Goal: Information Seeking & Learning: Learn about a topic

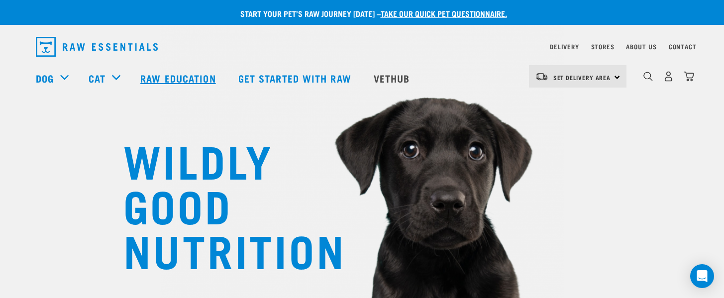
click at [174, 79] on link "Raw Education" at bounding box center [179, 78] width 98 height 40
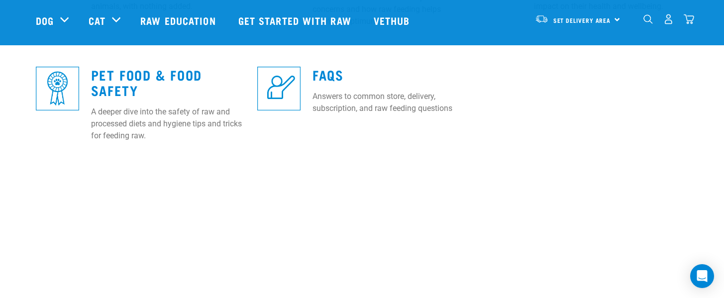
scroll to position [386, 0]
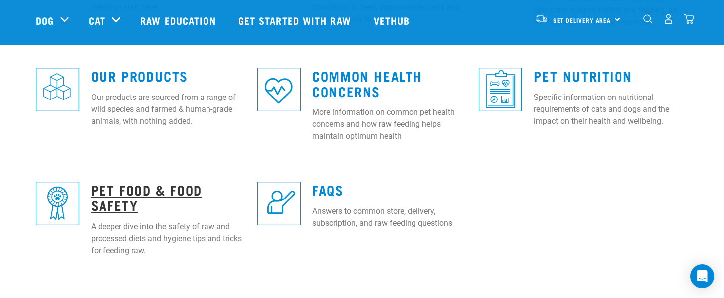
click at [126, 189] on link "Pet Food & Food Safety" at bounding box center [146, 197] width 111 height 23
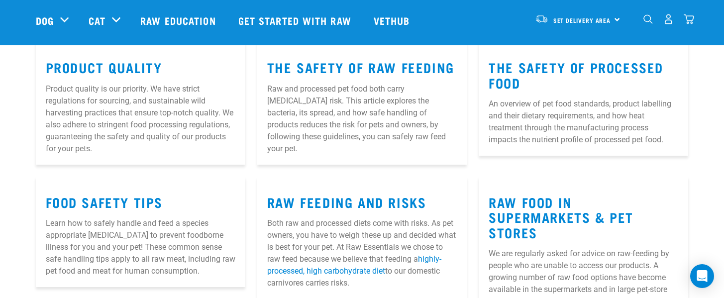
scroll to position [154, 0]
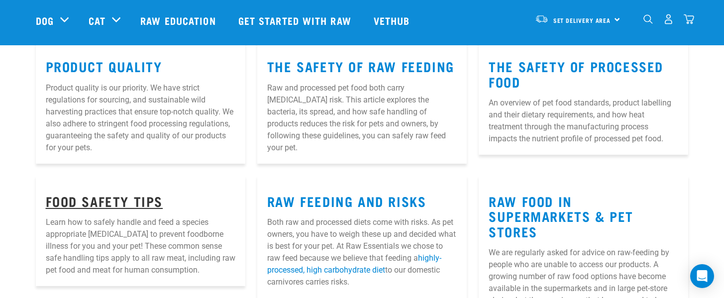
click at [94, 205] on link "Food Safety Tips" at bounding box center [104, 200] width 117 height 7
